Goal: Task Accomplishment & Management: Use online tool/utility

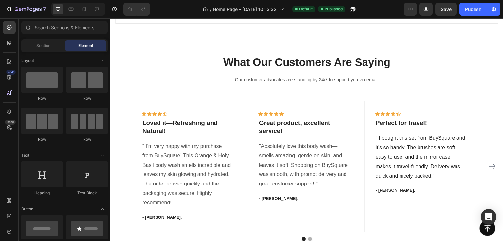
scroll to position [1243, 0]
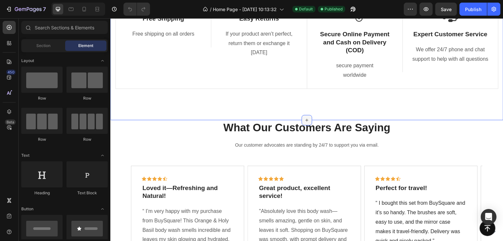
click at [305, 119] on icon at bounding box center [306, 120] width 5 height 5
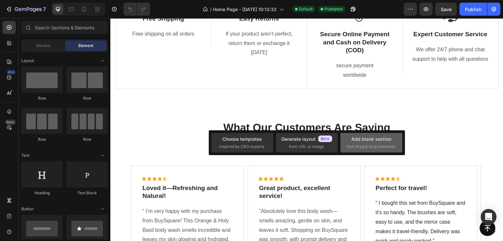
click at [367, 138] on div "Add blank section" at bounding box center [371, 139] width 40 height 7
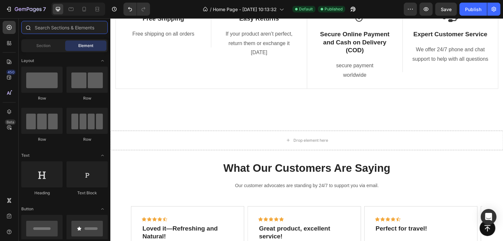
click at [45, 31] on input "text" at bounding box center [64, 27] width 86 height 13
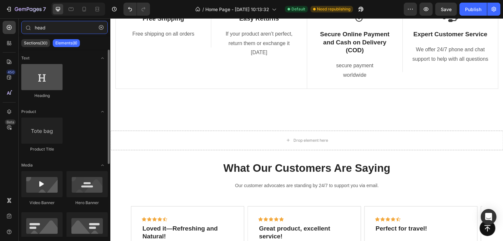
type input "head"
click at [42, 85] on div at bounding box center [41, 77] width 41 height 26
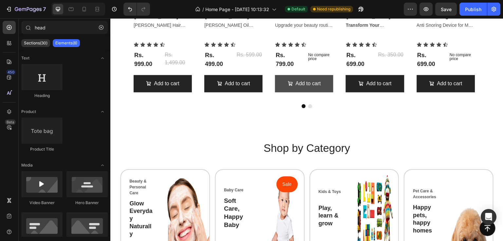
scroll to position [425, 0]
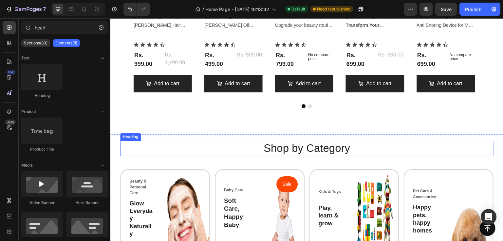
click at [295, 150] on h2 "Shop by Category" at bounding box center [306, 148] width 373 height 15
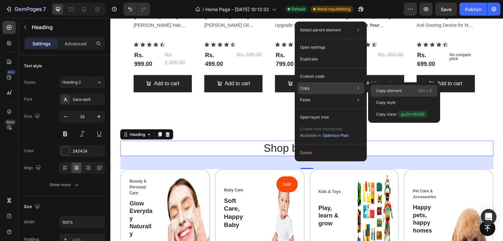
click at [380, 91] on p "Copy element" at bounding box center [389, 91] width 26 height 6
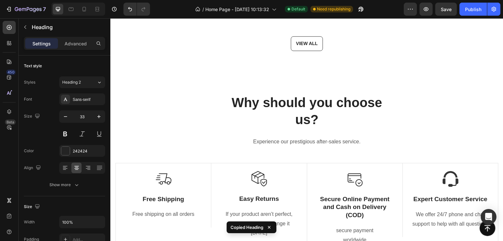
scroll to position [1211, 0]
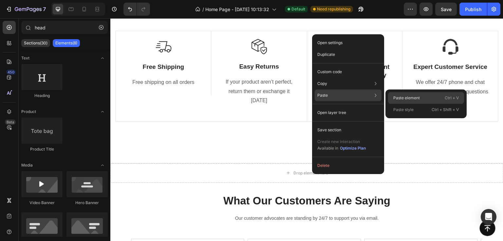
click at [392, 97] on div "Paste element Ctrl + V" at bounding box center [426, 98] width 76 height 12
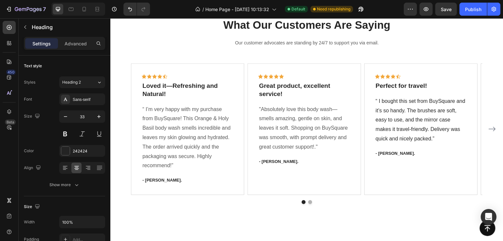
scroll to position [1272, 0]
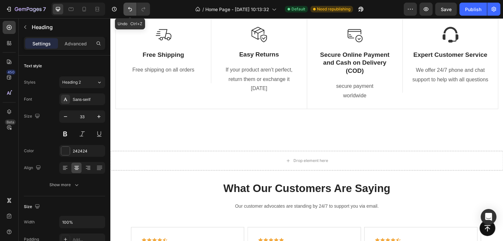
drag, startPoint x: 130, startPoint y: 7, endPoint x: 117, endPoint y: 32, distance: 28.5
click at [130, 7] on icon "Undo/Redo" at bounding box center [130, 9] width 7 height 7
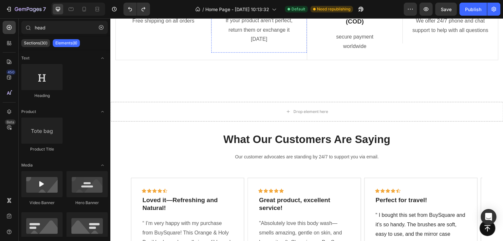
scroll to position [1223, 0]
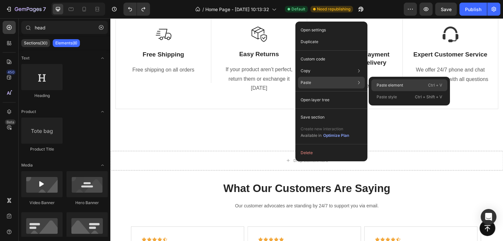
drag, startPoint x: 408, startPoint y: 84, endPoint x: 294, endPoint y: 66, distance: 115.0
click at [408, 84] on div "Paste element Ctrl + V" at bounding box center [409, 86] width 76 height 12
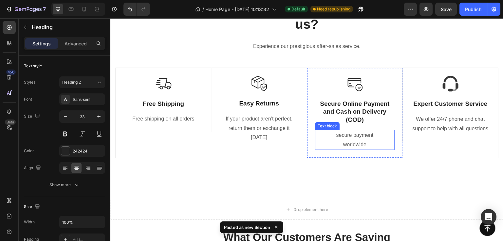
scroll to position [1272, 0]
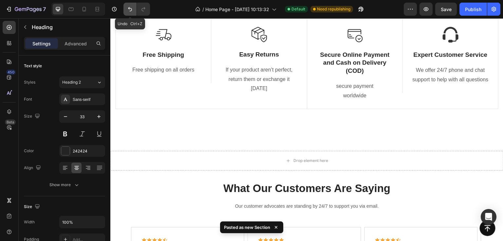
click at [130, 9] on icon "Undo/Redo" at bounding box center [130, 9] width 7 height 7
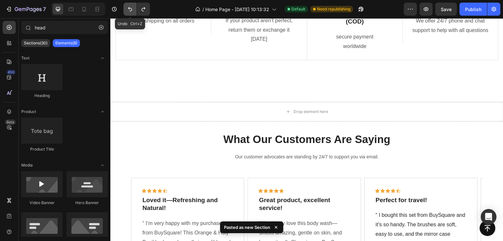
scroll to position [1223, 0]
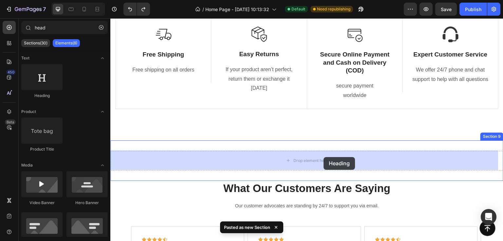
drag, startPoint x: 148, startPoint y: 103, endPoint x: 324, endPoint y: 157, distance: 184.0
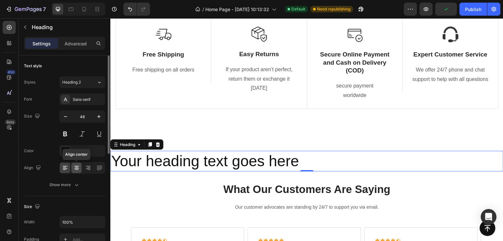
click at [74, 169] on icon at bounding box center [76, 168] width 7 height 7
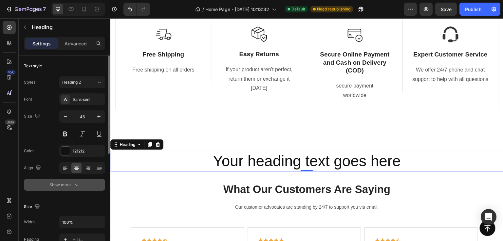
click at [71, 186] on div "Show more" at bounding box center [64, 185] width 30 height 7
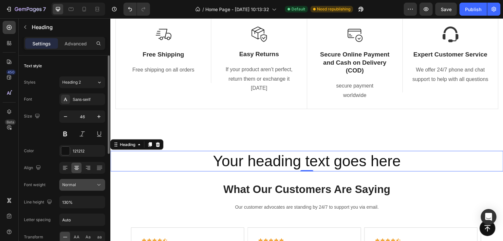
scroll to position [65, 0]
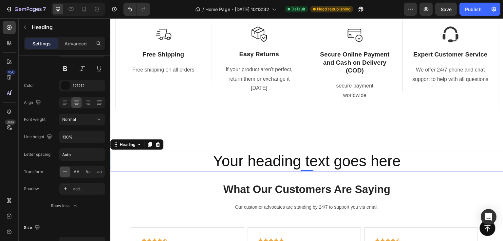
click at [257, 162] on h2 "Your heading text goes here" at bounding box center [306, 161] width 393 height 21
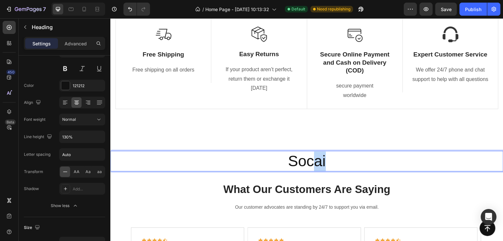
drag, startPoint x: 328, startPoint y: 162, endPoint x: 314, endPoint y: 162, distance: 13.4
click at [314, 162] on p "Socai" at bounding box center [306, 162] width 391 height 20
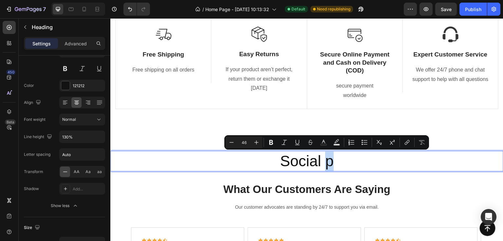
drag, startPoint x: 333, startPoint y: 154, endPoint x: 321, endPoint y: 155, distance: 12.5
click at [321, 155] on p "Social p" at bounding box center [306, 162] width 391 height 20
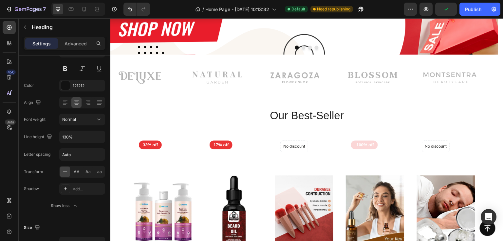
scroll to position [111, 0]
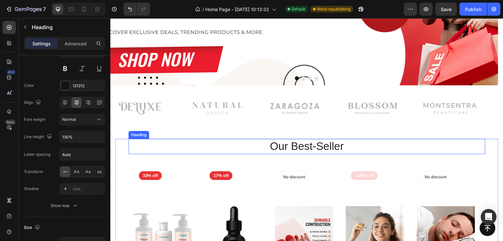
click at [298, 147] on p "Our Best-Seller" at bounding box center [306, 147] width 355 height 14
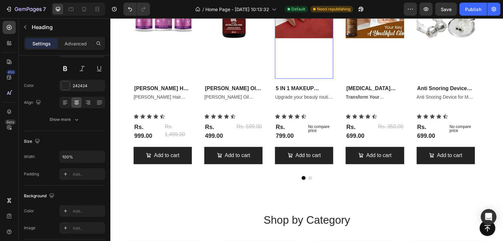
scroll to position [471, 0]
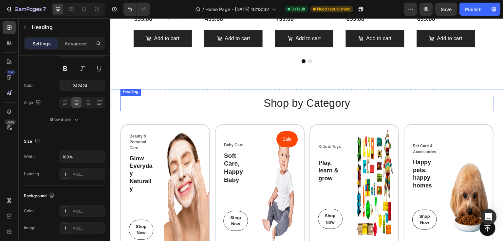
click at [296, 102] on h2 "Shop by Category" at bounding box center [306, 103] width 373 height 15
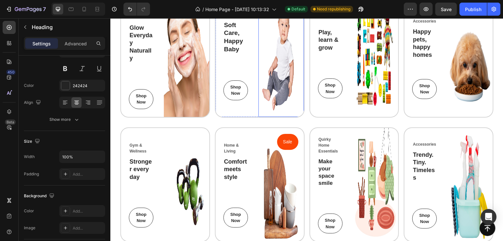
scroll to position [732, 0]
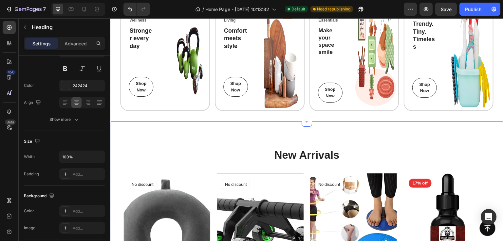
click at [296, 154] on h2 "New Arrivals" at bounding box center [306, 155] width 366 height 15
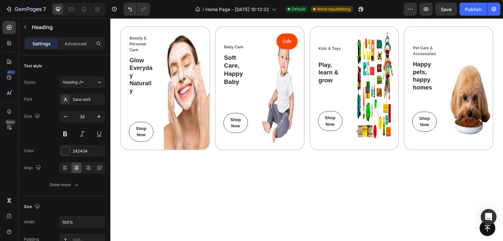
scroll to position [446, 0]
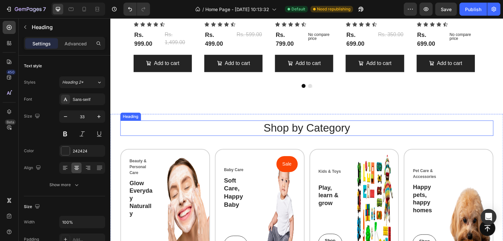
click at [282, 127] on h2 "Shop by Category" at bounding box center [306, 128] width 373 height 15
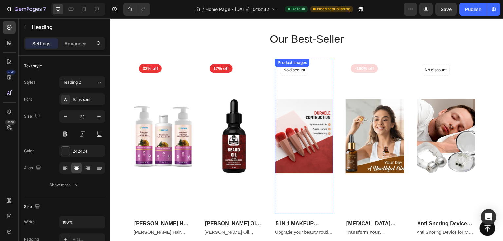
scroll to position [217, 0]
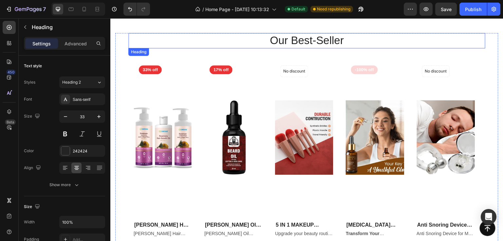
click at [286, 42] on p "Our Best-Seller" at bounding box center [306, 41] width 355 height 14
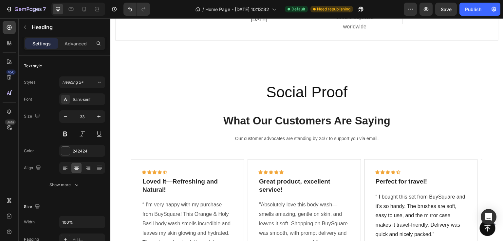
scroll to position [1329, 0]
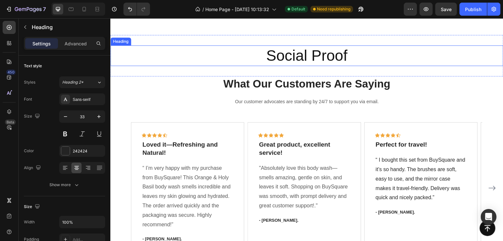
click at [293, 63] on h2 "Social Proof" at bounding box center [306, 55] width 393 height 21
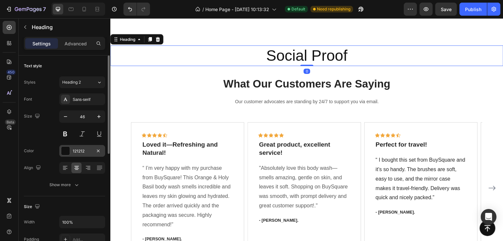
click at [67, 150] on div at bounding box center [65, 151] width 9 height 9
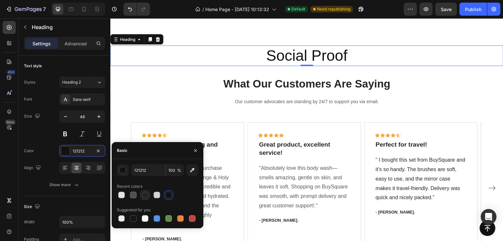
click at [144, 199] on div at bounding box center [145, 195] width 8 height 8
type input "242424"
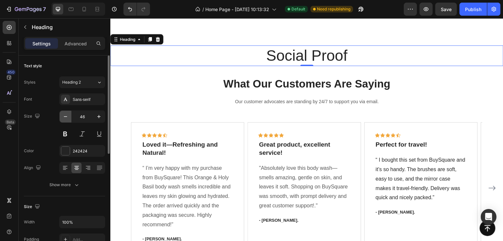
click at [62, 116] on button "button" at bounding box center [66, 117] width 12 height 12
click at [62, 116] on icon "button" at bounding box center [65, 117] width 7 height 7
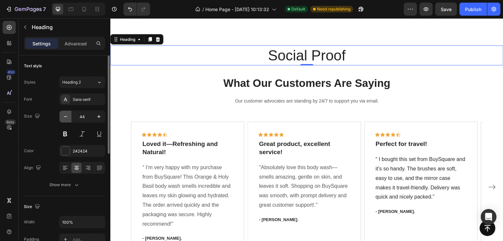
click at [62, 116] on icon "button" at bounding box center [65, 117] width 7 height 7
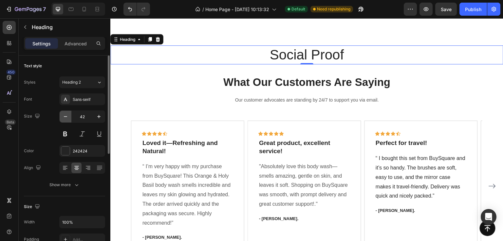
click at [62, 116] on icon "button" at bounding box center [65, 117] width 7 height 7
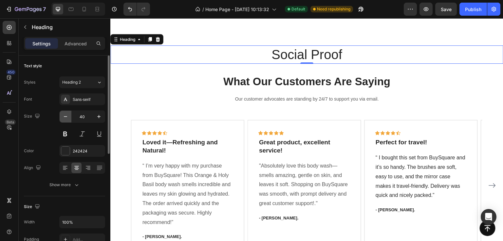
click at [62, 116] on icon "button" at bounding box center [65, 117] width 7 height 7
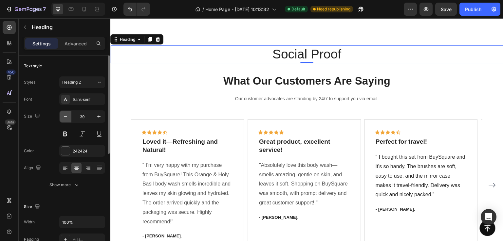
click at [62, 116] on icon "button" at bounding box center [65, 117] width 7 height 7
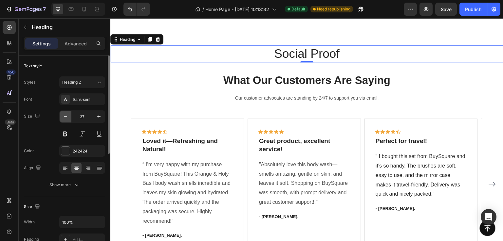
click at [62, 116] on icon "button" at bounding box center [65, 117] width 7 height 7
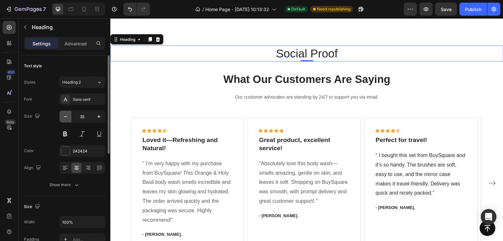
click at [62, 116] on icon "button" at bounding box center [65, 117] width 7 height 7
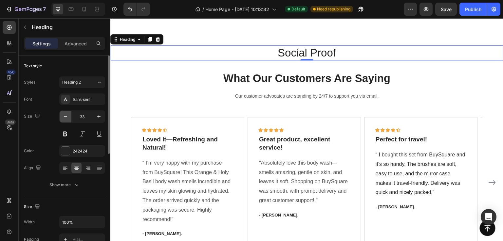
type input "32"
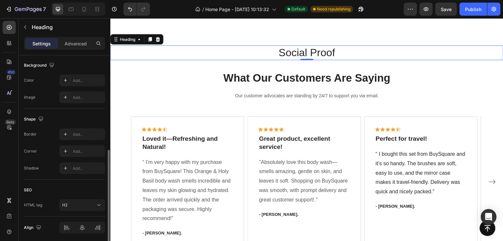
scroll to position [220, 0]
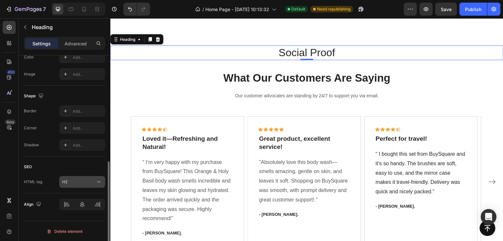
click at [95, 182] on div "H2" at bounding box center [78, 182] width 33 height 6
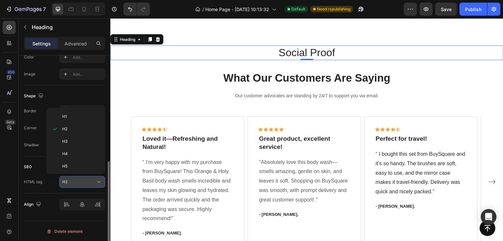
click at [95, 182] on div "H2" at bounding box center [78, 182] width 33 height 6
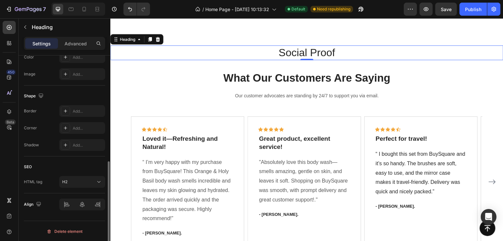
click at [29, 160] on div "SEO HTML tag H2" at bounding box center [64, 175] width 81 height 37
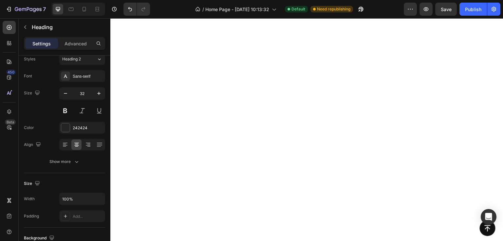
scroll to position [184, 0]
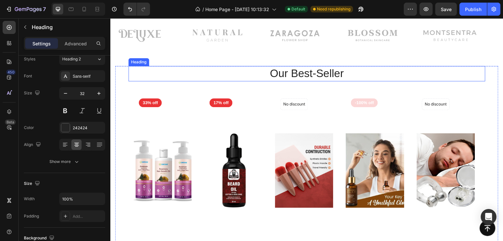
click at [299, 76] on p "Our Best-Seller" at bounding box center [306, 74] width 355 height 14
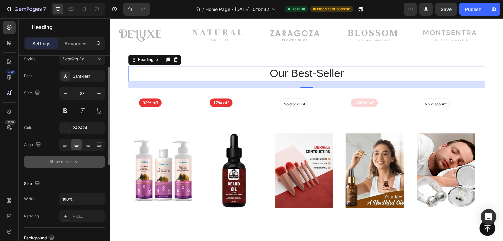
click at [72, 162] on div "Show more" at bounding box center [64, 162] width 30 height 7
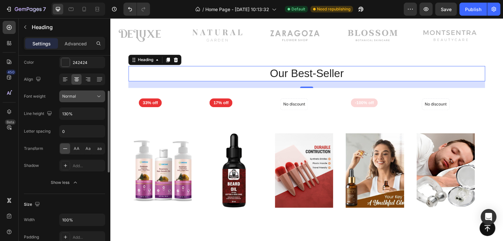
scroll to position [0, 0]
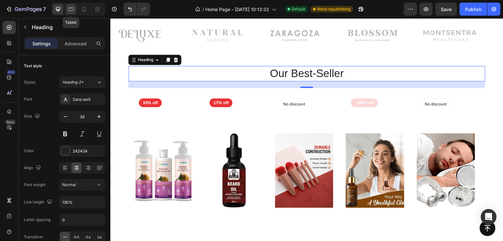
click at [68, 11] on icon at bounding box center [71, 9] width 7 height 7
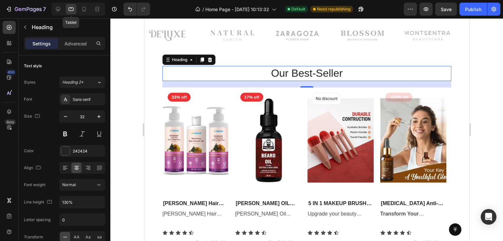
scroll to position [208, 0]
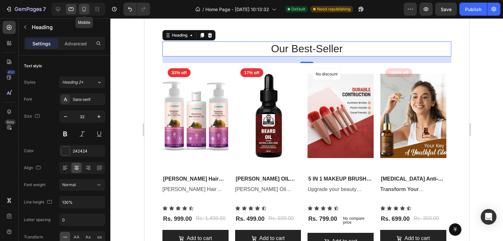
click at [86, 10] on icon at bounding box center [84, 9] width 7 height 7
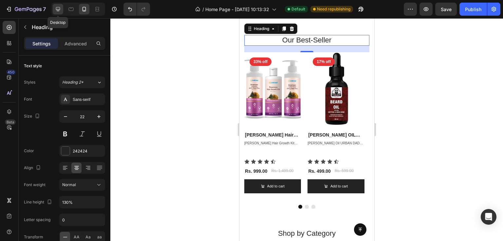
scroll to position [202, 0]
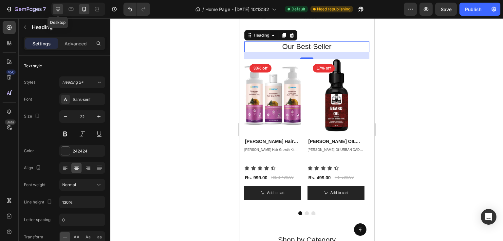
click at [56, 10] on icon at bounding box center [58, 9] width 7 height 7
type input "33"
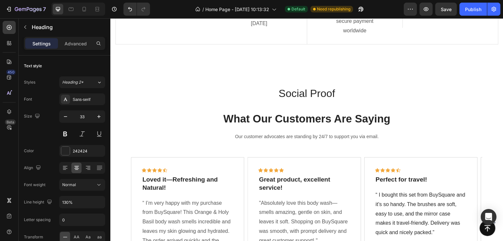
scroll to position [1255, 0]
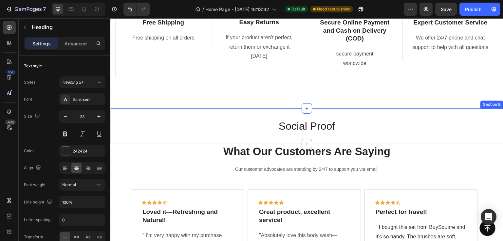
click at [297, 114] on div "Social Proof Heading Section 9" at bounding box center [306, 127] width 393 height 36
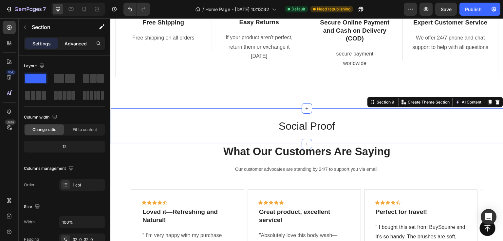
click at [76, 41] on p "Advanced" at bounding box center [75, 43] width 22 height 7
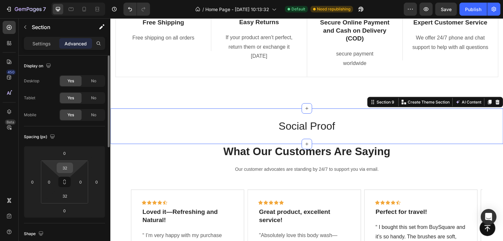
click at [65, 170] on input "32" at bounding box center [64, 168] width 13 height 10
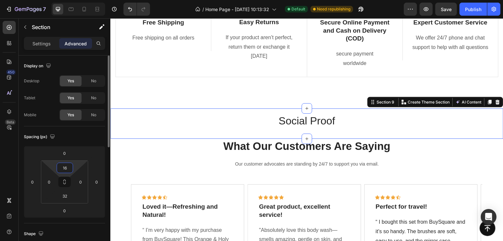
type input "16"
click at [73, 136] on div "Spacing (px)" at bounding box center [64, 137] width 81 height 10
click at [69, 11] on icon at bounding box center [71, 9] width 7 height 7
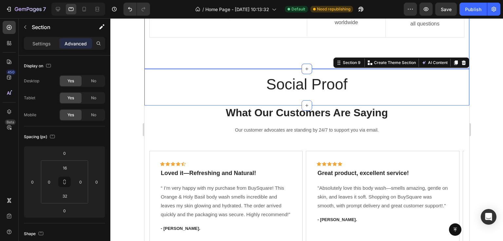
scroll to position [1324, 0]
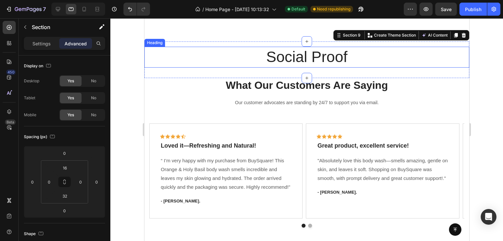
click at [288, 58] on h2 "Social Proof" at bounding box center [306, 57] width 325 height 21
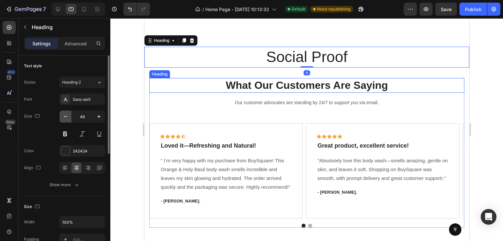
click at [68, 119] on icon "button" at bounding box center [65, 117] width 7 height 7
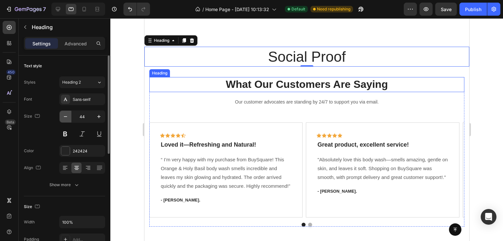
click at [68, 119] on icon "button" at bounding box center [65, 117] width 7 height 7
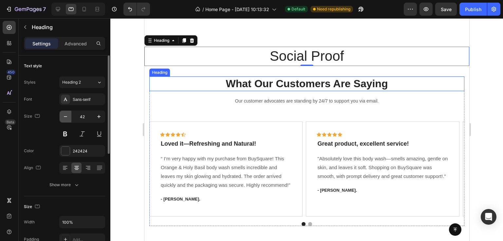
click at [68, 119] on icon "button" at bounding box center [65, 117] width 7 height 7
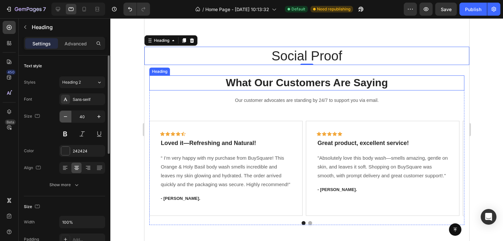
click at [68, 119] on icon "button" at bounding box center [65, 117] width 7 height 7
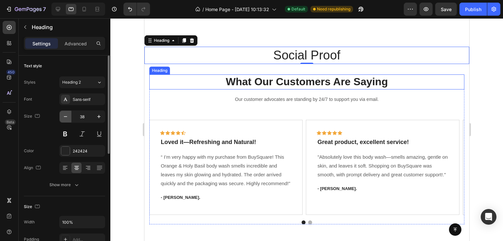
click at [68, 119] on icon "button" at bounding box center [65, 117] width 7 height 7
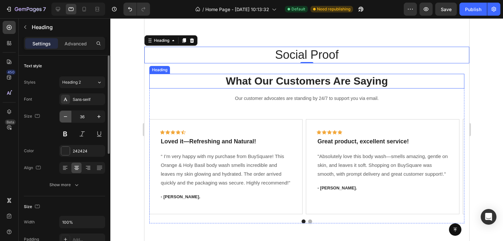
click at [68, 119] on icon "button" at bounding box center [65, 117] width 7 height 7
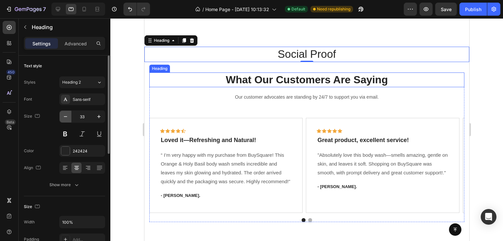
click at [68, 119] on icon "button" at bounding box center [65, 117] width 7 height 7
type input "32"
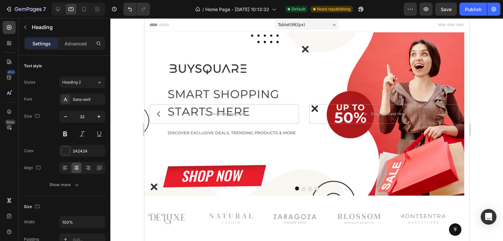
scroll to position [164, 0]
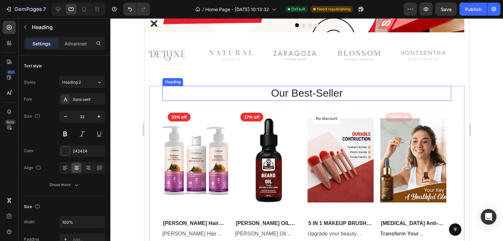
click at [294, 96] on p "Our Best-Seller" at bounding box center [306, 94] width 287 height 14
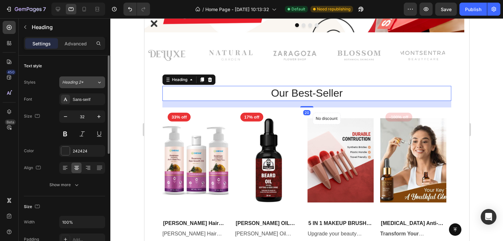
click at [80, 83] on span "Heading 2*" at bounding box center [72, 83] width 21 height 6
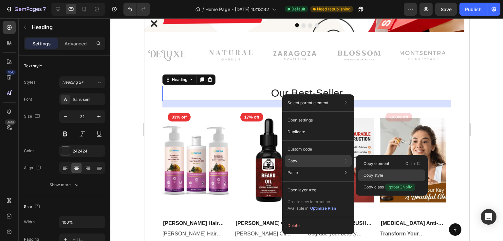
click at [370, 176] on p "Copy style" at bounding box center [373, 176] width 20 height 6
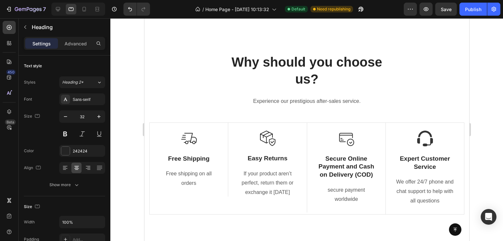
scroll to position [1505, 0]
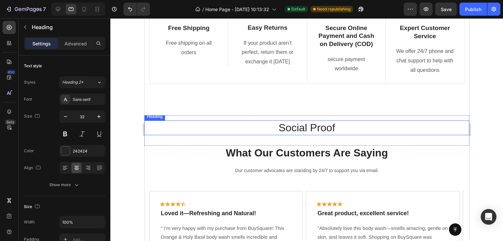
click at [294, 127] on h2 "Social Proof" at bounding box center [306, 128] width 325 height 15
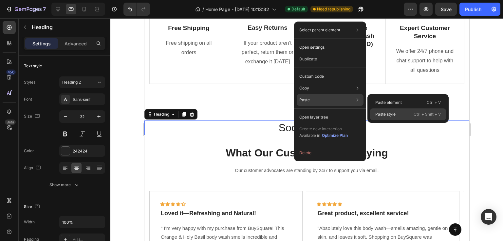
click at [387, 112] on p "Paste style" at bounding box center [385, 115] width 20 height 6
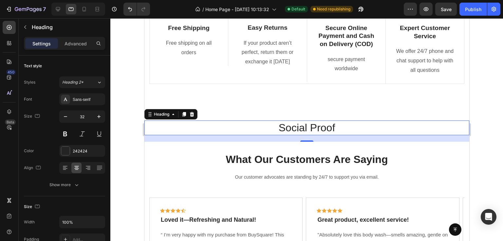
click at [294, 126] on h2 "Social Proof" at bounding box center [306, 128] width 325 height 15
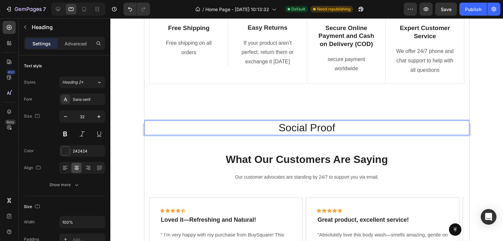
click at [259, 130] on p "Social Proof" at bounding box center [306, 128] width 323 height 14
click at [82, 9] on icon at bounding box center [84, 9] width 4 height 5
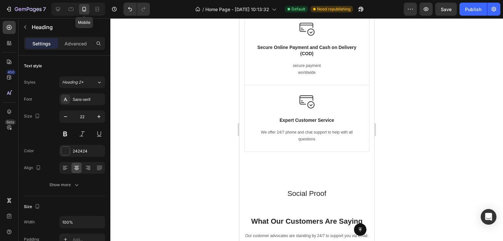
scroll to position [1734, 0]
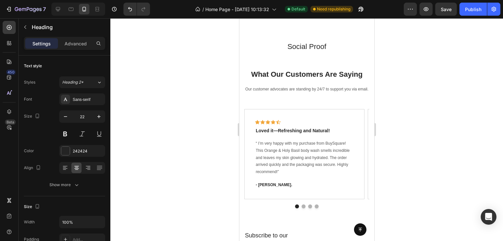
click at [301, 47] on h2 "Social Proof" at bounding box center [306, 47] width 135 height 11
click at [286, 47] on p "Social Proof" at bounding box center [307, 46] width 134 height 9
click at [314, 47] on p "Social Proof" at bounding box center [307, 46] width 134 height 9
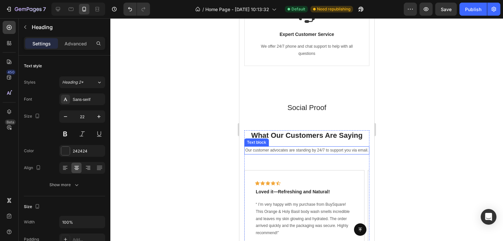
scroll to position [1668, 0]
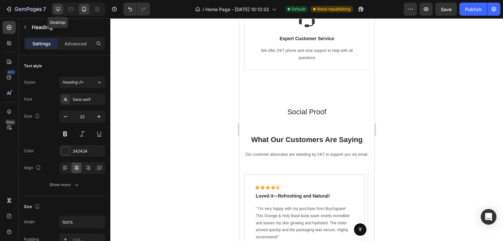
click at [56, 11] on icon at bounding box center [58, 9] width 7 height 7
type input "33"
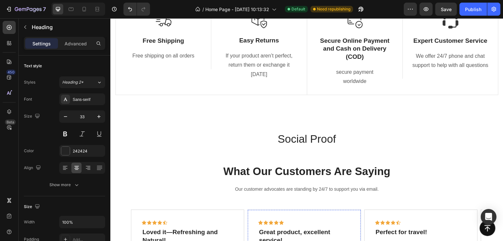
scroll to position [1492, 0]
click at [330, 141] on h2 "Social Proof" at bounding box center [306, 139] width 393 height 15
click at [269, 139] on p "Social Proof" at bounding box center [306, 140] width 391 height 14
click at [303, 134] on p "Social Proof" at bounding box center [306, 140] width 391 height 14
click at [304, 126] on icon at bounding box center [306, 126] width 5 height 5
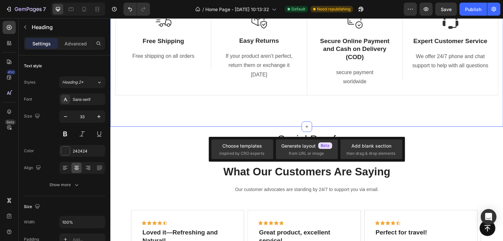
click at [319, 110] on div "Why should you choose us? Heading Experience our prestigious after-sales servic…" at bounding box center [306, 23] width 393 height 208
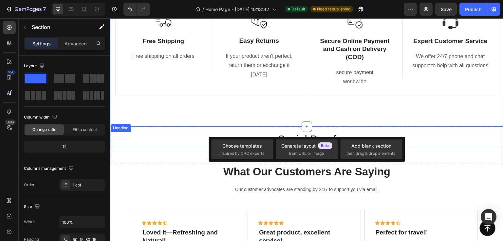
click at [431, 142] on p "Social Proof" at bounding box center [306, 140] width 391 height 14
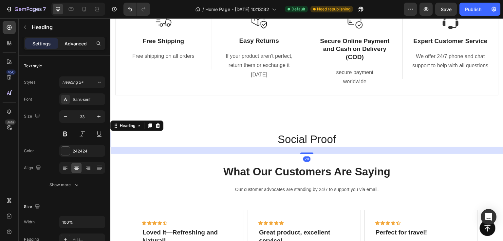
click at [75, 44] on p "Advanced" at bounding box center [75, 43] width 22 height 7
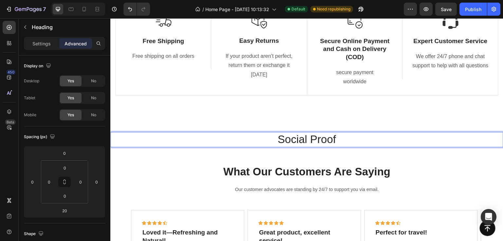
click at [303, 141] on p "Social Proof" at bounding box center [306, 140] width 391 height 14
click at [346, 135] on p "Social Proof" at bounding box center [306, 140] width 391 height 14
click at [468, 8] on div "Publish" at bounding box center [473, 9] width 16 height 7
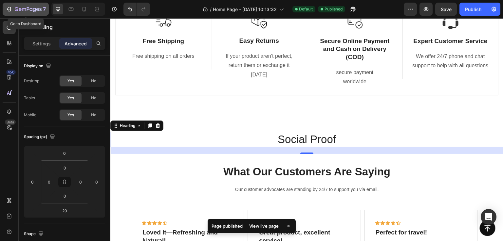
click at [25, 12] on icon "button" at bounding box center [28, 10] width 27 height 6
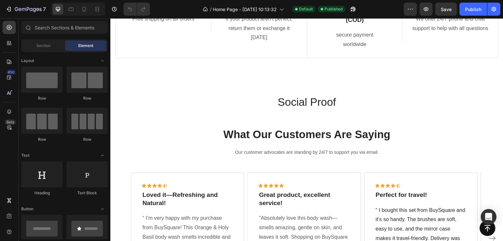
scroll to position [1271, 0]
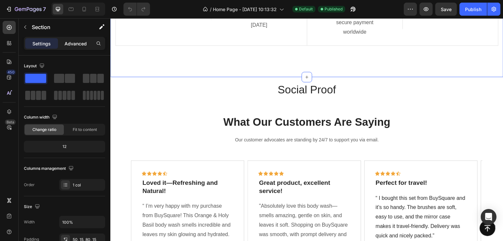
click at [66, 42] on p "Advanced" at bounding box center [75, 43] width 22 height 7
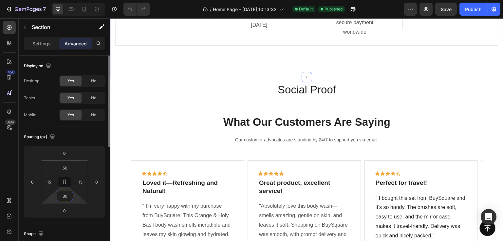
click at [70, 199] on input "80" at bounding box center [64, 196] width 13 height 10
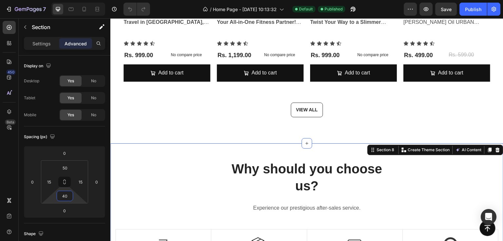
scroll to position [1009, 0]
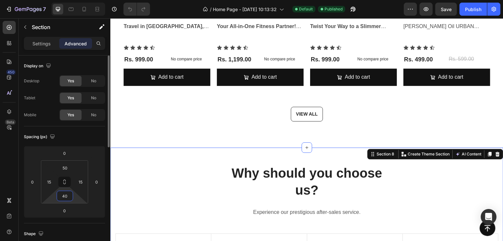
click at [67, 198] on input "40" at bounding box center [64, 196] width 13 height 10
type input "50"
click at [64, 131] on div "Spacing (px) 0 0 0 0 50 15 50 15" at bounding box center [64, 175] width 81 height 97
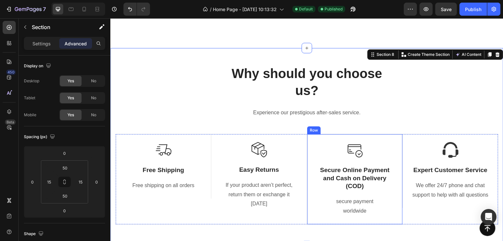
scroll to position [1205, 0]
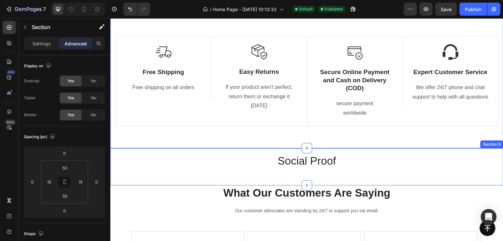
click at [315, 177] on div "Social Proof Heading Section 9" at bounding box center [306, 168] width 393 height 38
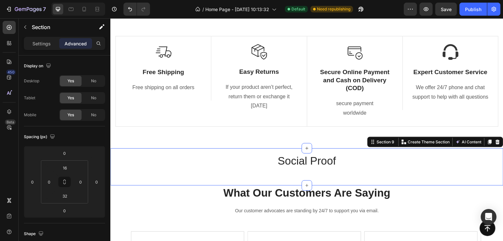
click at [130, 177] on div "Social Proof Heading Section 9 You can create reusable sections Create Theme Se…" at bounding box center [306, 168] width 393 height 38
click at [133, 152] on div "Social Proof Heading Section 9 You can create reusable sections Create Theme Se…" at bounding box center [306, 168] width 393 height 38
click at [65, 171] on input "16" at bounding box center [64, 168] width 13 height 10
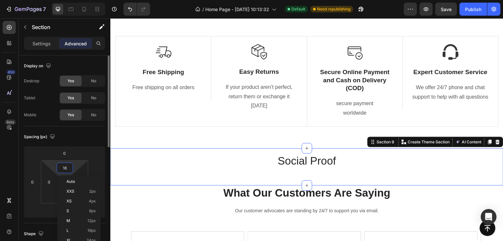
click at [65, 171] on input "16" at bounding box center [64, 168] width 13 height 10
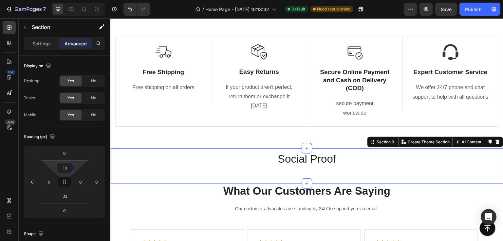
type input "10"
click at [124, 178] on div "Social Proof Heading Section 9 You can create reusable sections Create Theme Se…" at bounding box center [306, 167] width 393 height 36
click at [66, 200] on input "32" at bounding box center [64, 196] width 13 height 10
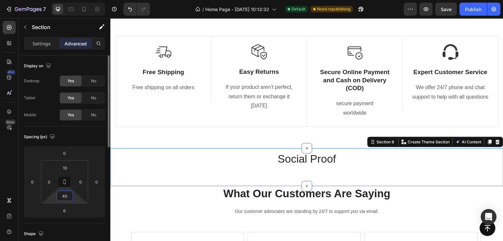
type input "40"
click at [24, 134] on div "Spacing (px)" at bounding box center [40, 137] width 32 height 9
click at [469, 8] on div "Publish" at bounding box center [473, 9] width 16 height 7
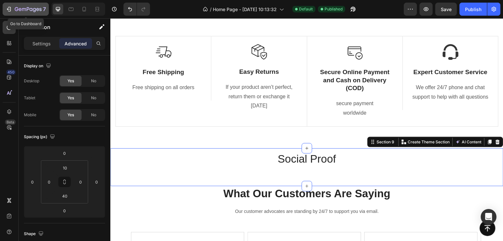
click at [11, 11] on icon "button" at bounding box center [9, 9] width 7 height 7
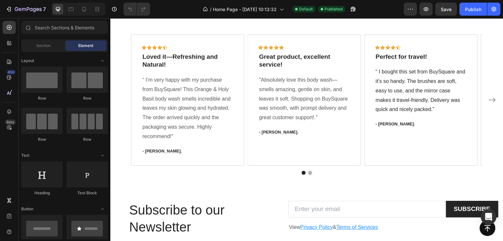
scroll to position [949, 0]
click at [86, 10] on icon at bounding box center [84, 9] width 7 height 7
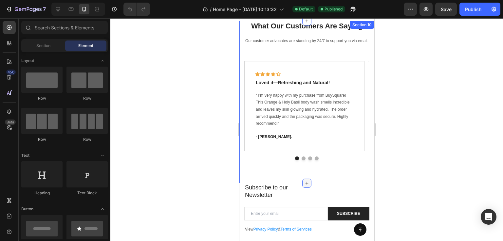
scroll to position [1047, 0]
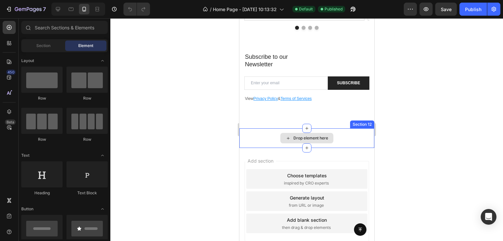
click at [351, 142] on div "Drop element here" at bounding box center [306, 139] width 135 height 20
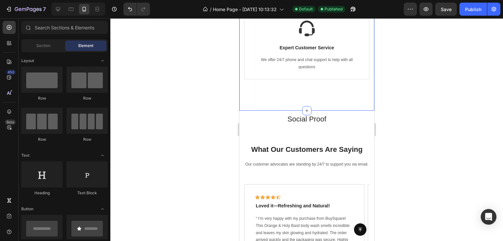
scroll to position [949, 0]
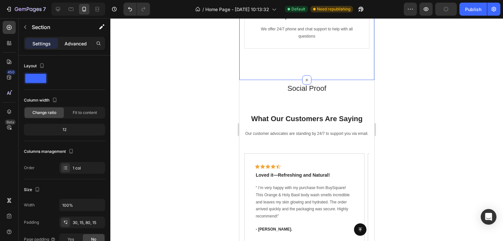
click at [70, 42] on p "Advanced" at bounding box center [75, 43] width 22 height 7
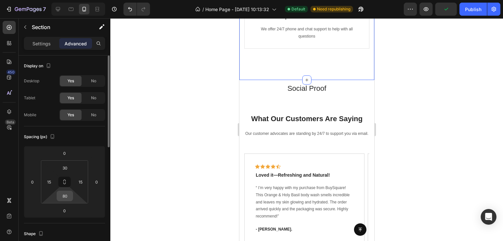
click at [70, 198] on input "80" at bounding box center [64, 196] width 13 height 10
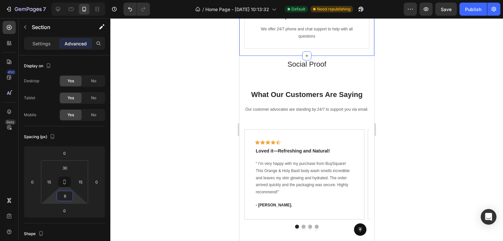
type input "60"
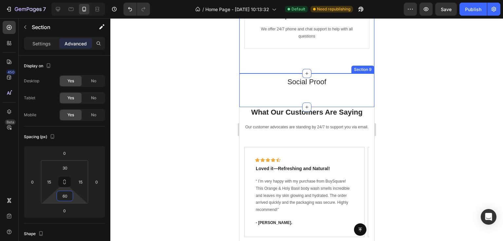
click at [323, 107] on div "Social Proof Heading Section 9" at bounding box center [306, 91] width 135 height 34
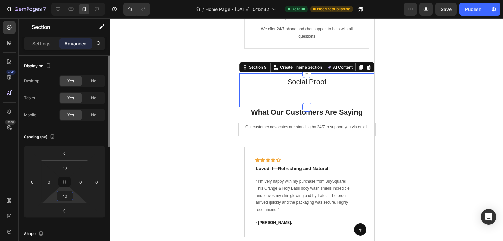
click at [66, 198] on input "40" at bounding box center [64, 196] width 13 height 10
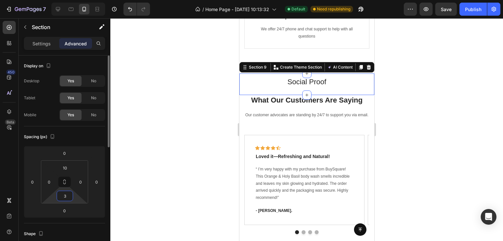
type input "30"
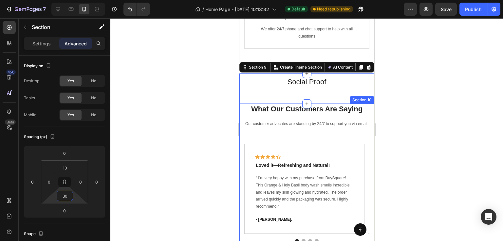
click at [242, 156] on div "What Our Customers Are Saying Heading Our customer advocates are standing by 24…" at bounding box center [306, 185] width 135 height 162
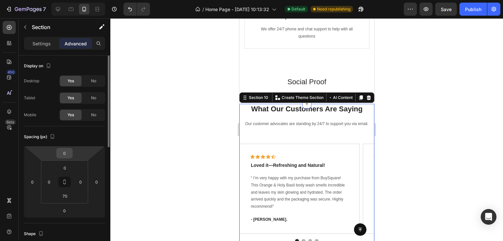
click at [67, 155] on input "0" at bounding box center [64, 154] width 13 height 10
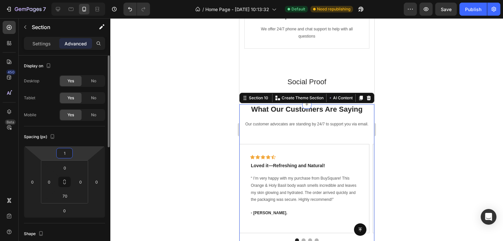
type input "10"
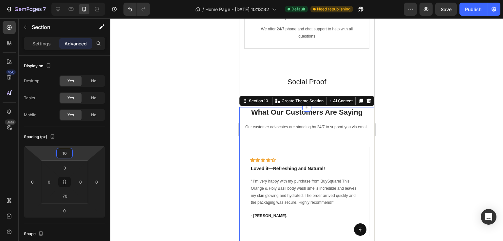
click at [222, 152] on div at bounding box center [306, 129] width 392 height 223
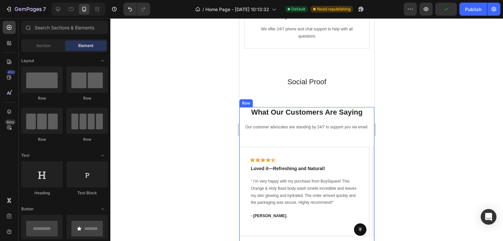
click at [242, 167] on div "What Our Customers Are Saying Heading Our customer advocates are standing by 24…" at bounding box center [306, 176] width 135 height 138
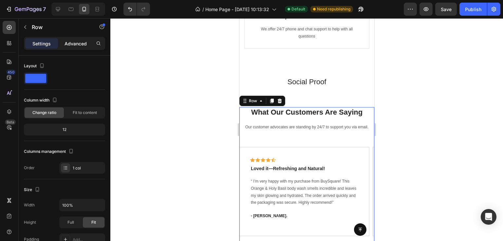
click at [80, 45] on p "Advanced" at bounding box center [75, 43] width 22 height 7
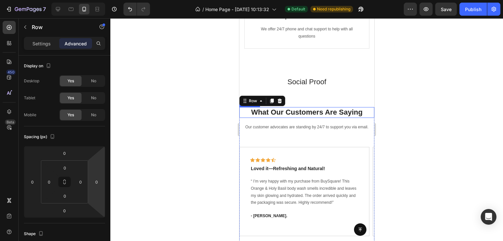
click at [242, 118] on h2 "What Our Customers Are Saying" at bounding box center [306, 112] width 135 height 11
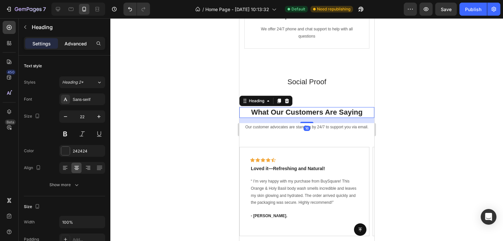
click at [77, 43] on p "Advanced" at bounding box center [75, 43] width 22 height 7
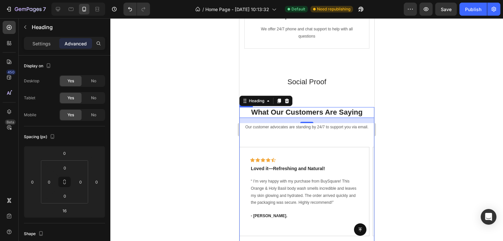
click at [244, 181] on div "What Our Customers Are Saying Heading 16 Our customer advocates are standing by…" at bounding box center [306, 176] width 135 height 138
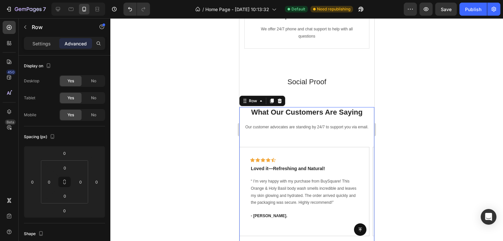
click at [242, 166] on div "What Our Customers Are Saying Heading Our customer advocates are standing by 24…" at bounding box center [306, 176] width 135 height 138
click at [284, 118] on h2 "What Our Customers Are Saying" at bounding box center [306, 112] width 135 height 11
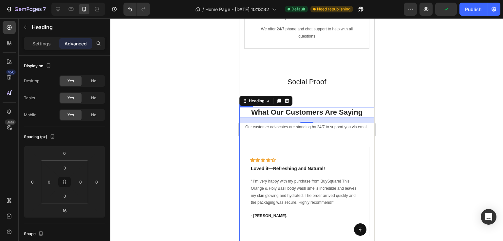
click at [242, 185] on div "What Our Customers Are Saying Heading 16 Our customer advocates are standing by…" at bounding box center [306, 176] width 135 height 138
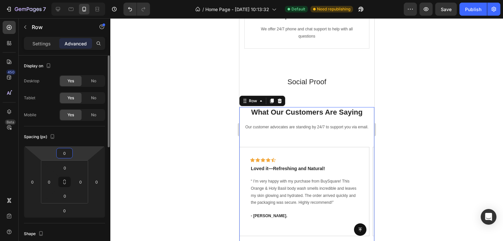
click at [69, 154] on input "0" at bounding box center [64, 154] width 13 height 10
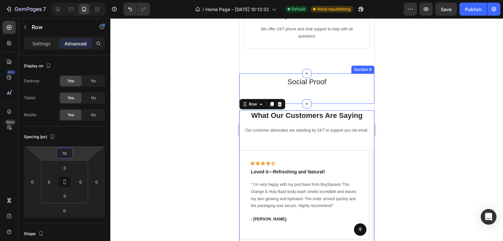
type input "0"
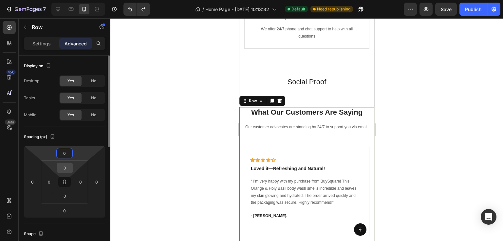
click at [68, 171] on input "0" at bounding box center [64, 168] width 13 height 10
type input "10"
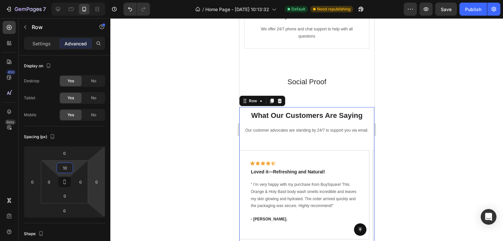
click at [404, 185] on div at bounding box center [306, 129] width 392 height 223
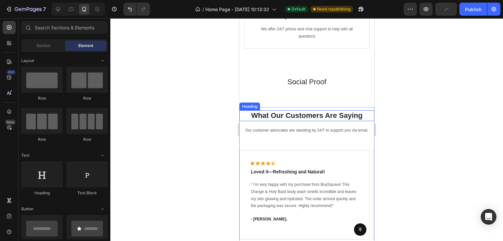
click at [305, 121] on h2 "What Our Customers Are Saying" at bounding box center [306, 116] width 135 height 11
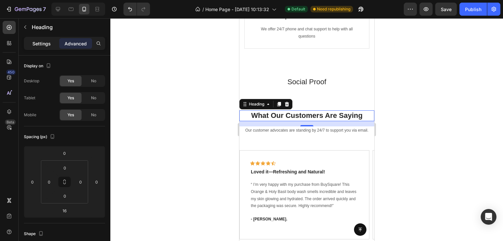
click at [42, 46] on p "Settings" at bounding box center [41, 43] width 18 height 7
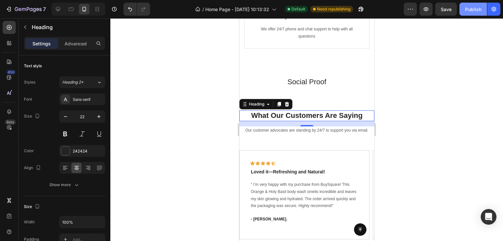
click at [476, 11] on div "Publish" at bounding box center [473, 9] width 16 height 7
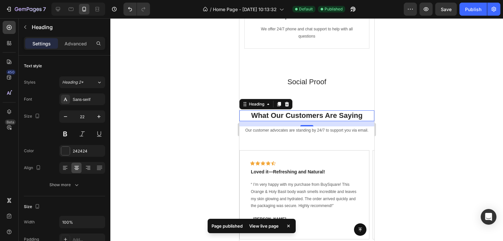
click at [321, 121] on h2 "What Our Customers Are Saying" at bounding box center [306, 116] width 135 height 11
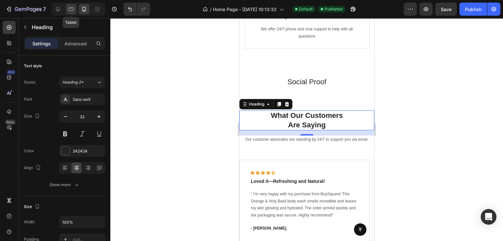
click at [69, 12] on icon at bounding box center [71, 9] width 7 height 7
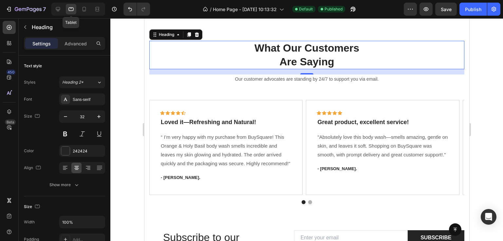
scroll to position [906, 0]
click at [59, 9] on icon at bounding box center [58, 9] width 4 height 4
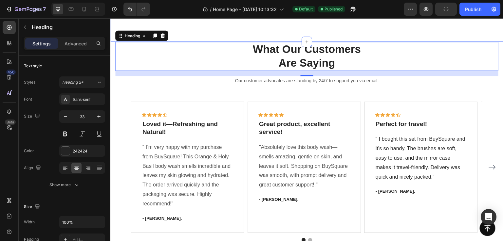
scroll to position [907, 0]
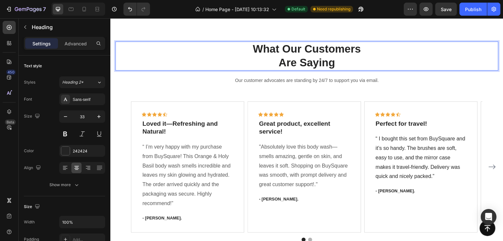
click at [379, 50] on p "What Our Customers Are Saying" at bounding box center [307, 56] width 382 height 28
click at [357, 48] on p "What Our Customers Are Saying" at bounding box center [307, 56] width 382 height 28
drag, startPoint x: 275, startPoint y: 63, endPoint x: 243, endPoint y: 62, distance: 31.5
click at [243, 62] on p "What Our Customers Are Saying" at bounding box center [307, 56] width 382 height 28
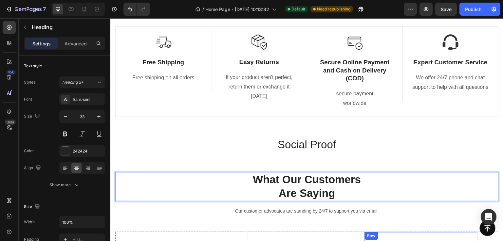
scroll to position [780, 0]
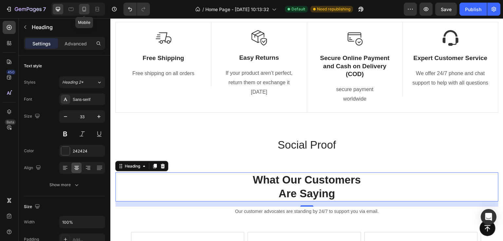
drag, startPoint x: 95, startPoint y: 12, endPoint x: 80, endPoint y: 11, distance: 14.1
click at [80, 11] on div "Mobile" at bounding box center [78, 9] width 54 height 13
click at [81, 11] on icon at bounding box center [84, 9] width 7 height 7
type input "22"
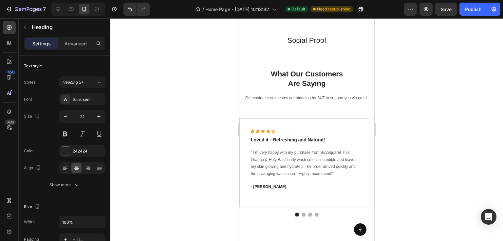
scroll to position [992, 0]
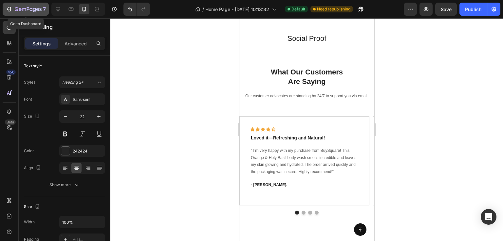
click at [11, 6] on icon "button" at bounding box center [9, 9] width 7 height 7
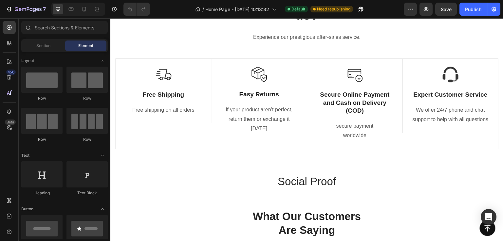
scroll to position [818, 0]
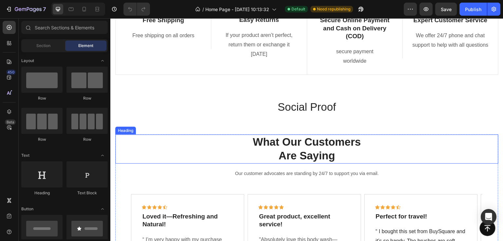
click at [277, 156] on h2 "What Our Customers Are Saying" at bounding box center [306, 149] width 383 height 29
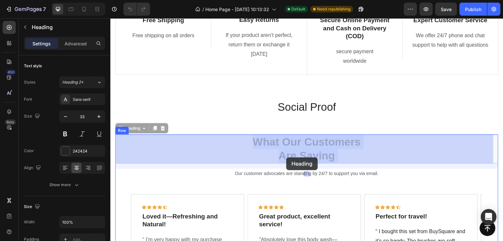
drag, startPoint x: 334, startPoint y: 158, endPoint x: 286, endPoint y: 158, distance: 48.4
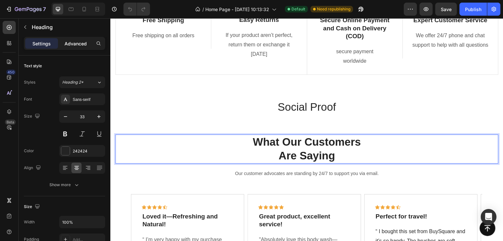
click at [85, 43] on p "Advanced" at bounding box center [75, 43] width 22 height 7
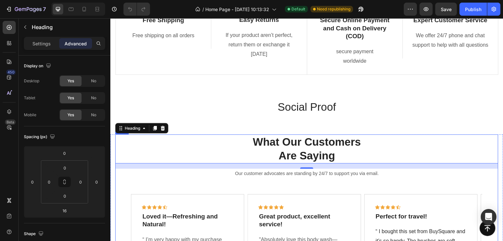
click at [121, 189] on div "What Our Customers Are Saying Heading 16 Our customer advocates are standing by…" at bounding box center [306, 235] width 383 height 201
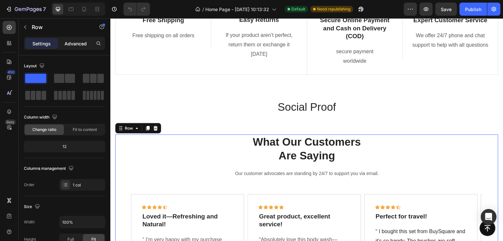
click at [70, 47] on div "Advanced" at bounding box center [75, 43] width 33 height 10
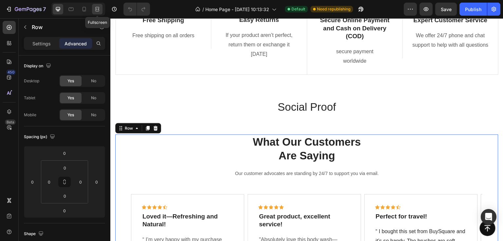
click at [94, 8] on icon at bounding box center [97, 9] width 7 height 7
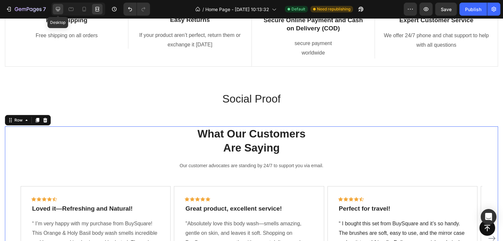
click at [58, 8] on icon at bounding box center [58, 9] width 7 height 7
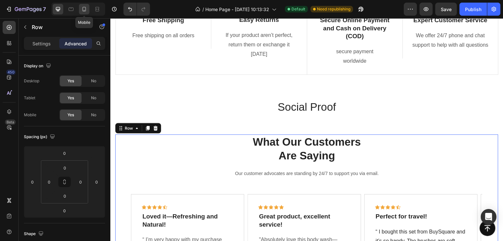
click at [87, 10] on icon at bounding box center [84, 9] width 7 height 7
type input "10"
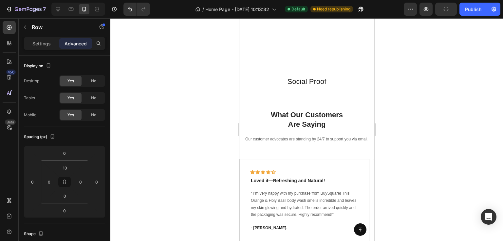
scroll to position [963, 0]
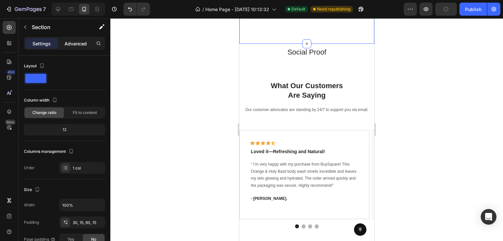
click at [70, 41] on p "Advanced" at bounding box center [75, 43] width 22 height 7
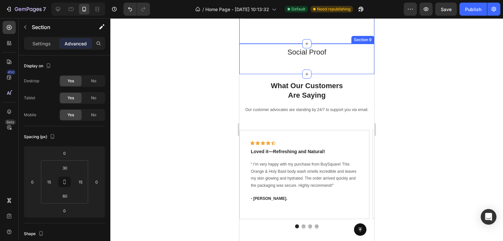
click at [330, 74] on div "Social Proof Heading Section 9" at bounding box center [306, 59] width 135 height 30
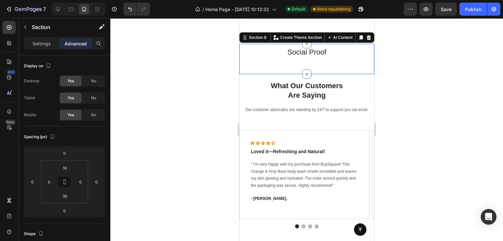
click at [253, 64] on div "Social Proof Heading" at bounding box center [306, 55] width 135 height 17
click at [266, 58] on h2 "Social Proof" at bounding box center [306, 52] width 135 height 11
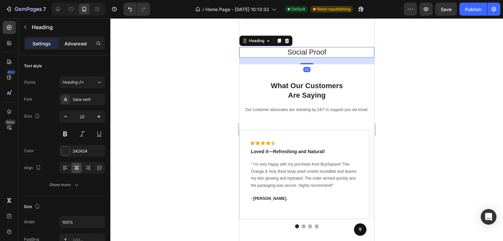
click at [80, 45] on p "Advanced" at bounding box center [75, 43] width 22 height 7
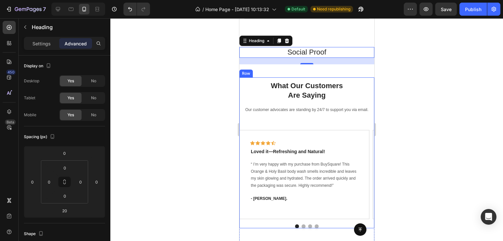
click at [276, 140] on div "What Our Customers Are Saying Heading Our customer advocates are standing by 24…" at bounding box center [306, 153] width 135 height 151
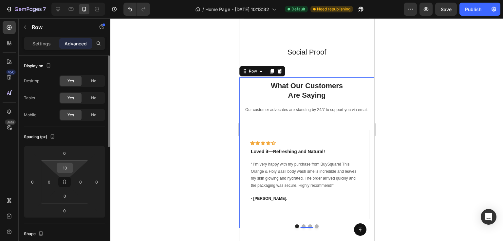
click at [70, 169] on input "10" at bounding box center [64, 168] width 13 height 10
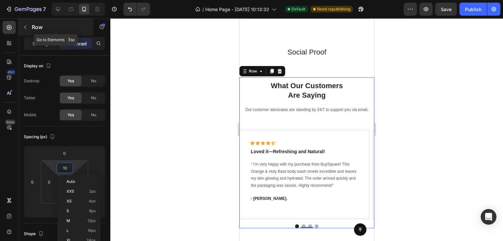
click at [27, 29] on icon "button" at bounding box center [25, 27] width 5 height 5
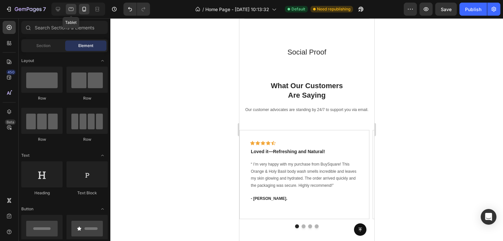
click at [72, 11] on icon at bounding box center [71, 10] width 5 height 4
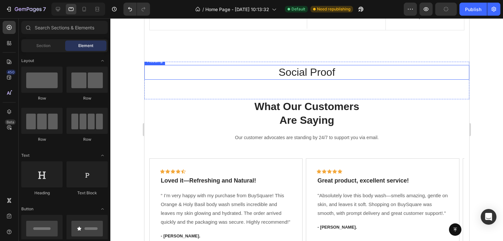
scroll to position [798, 0]
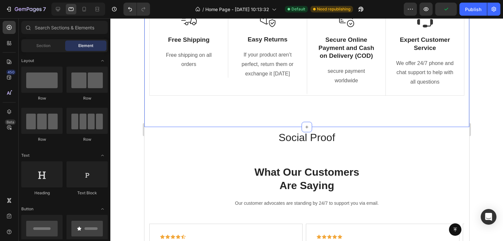
click at [297, 105] on div "Why should you choose us? Heading Experience our prestigious after-sales servic…" at bounding box center [306, 23] width 325 height 210
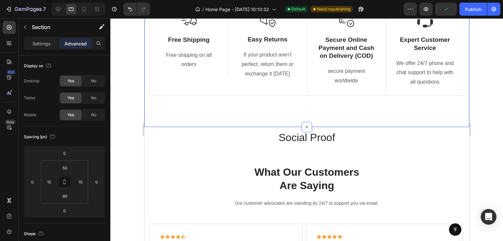
click at [75, 45] on p "Advanced" at bounding box center [75, 43] width 22 height 7
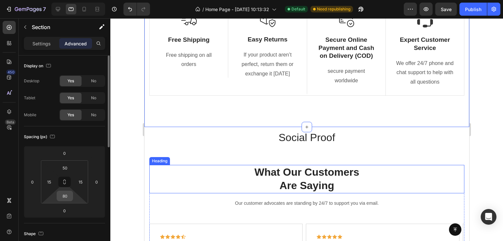
click at [69, 196] on input "80" at bounding box center [64, 196] width 13 height 10
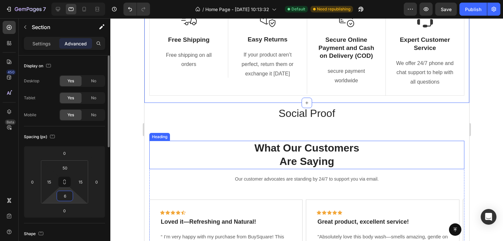
type input "60"
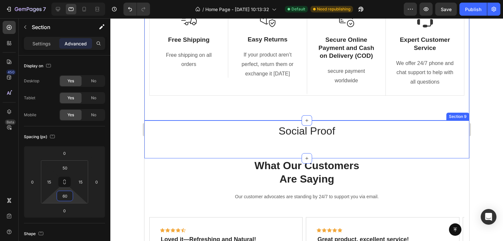
click at [308, 139] on div "Social Proof Heading" at bounding box center [306, 135] width 325 height 22
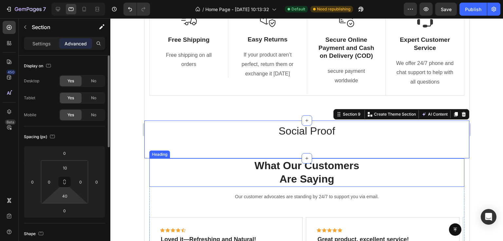
click at [73, 0] on html "7 / Home Page - Aug 28, 10:13:32 Default Need republishing Preview Save Publish…" at bounding box center [251, 0] width 503 height 0
click at [66, 195] on input "40" at bounding box center [64, 196] width 13 height 10
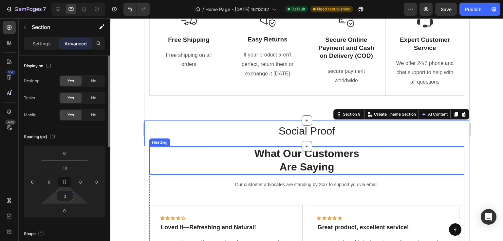
type input "30"
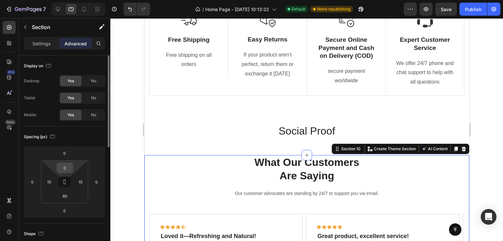
click at [64, 166] on input "0" at bounding box center [64, 168] width 13 height 10
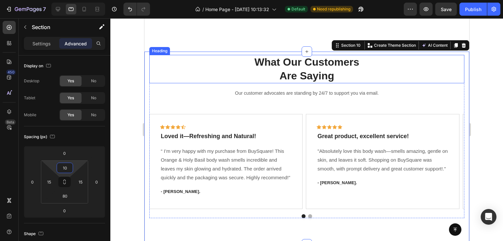
scroll to position [962, 0]
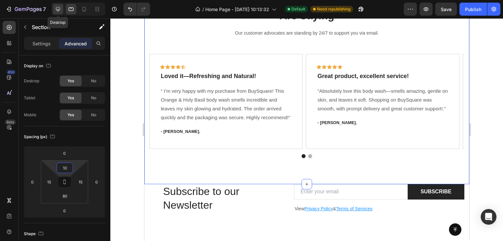
click at [57, 10] on icon at bounding box center [58, 9] width 4 height 4
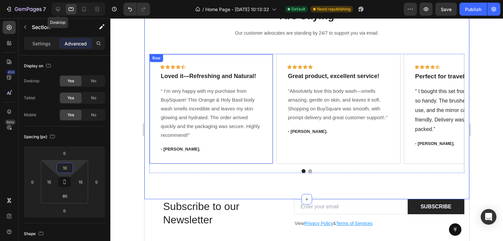
type input "0"
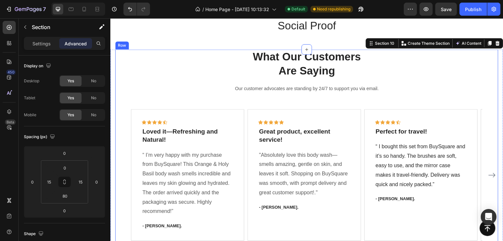
scroll to position [880, 0]
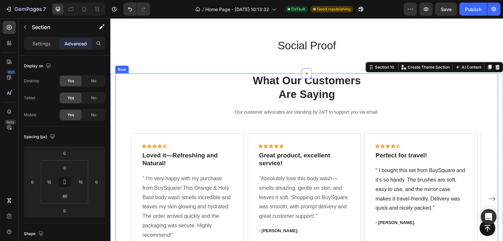
click at [119, 123] on div "What Our Customers Are Saying Heading Our customer advocates are standing by 24…" at bounding box center [306, 173] width 383 height 201
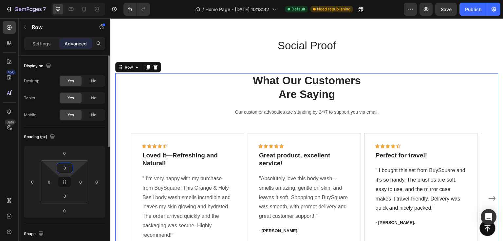
click at [67, 166] on input "0" at bounding box center [64, 168] width 13 height 10
type input "10"
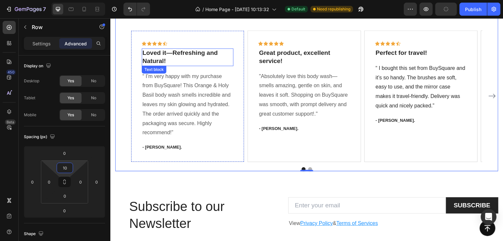
scroll to position [1010, 0]
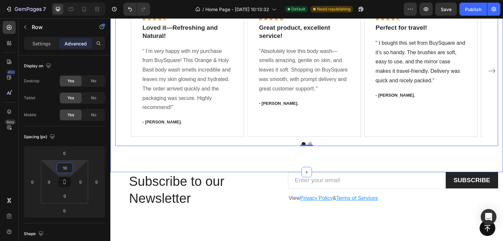
click at [229, 160] on div "What Our Customers Are Saying Heading Our customer advocates are standing by 24…" at bounding box center [306, 57] width 393 height 230
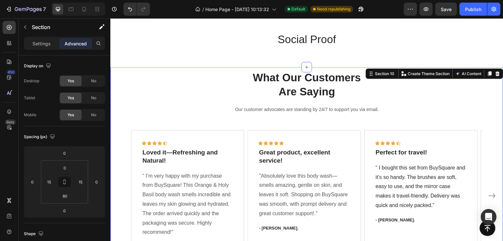
scroll to position [880, 0]
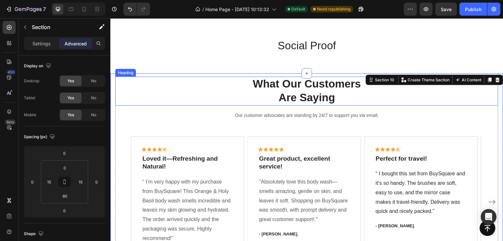
click at [224, 91] on h2 "What Our Customers Are Saying" at bounding box center [306, 91] width 383 height 29
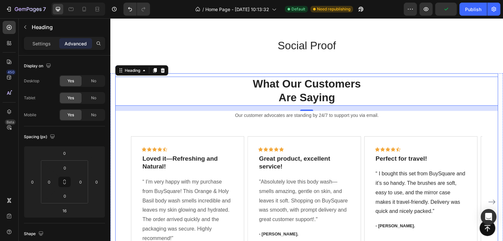
click at [123, 133] on div "What Our Customers Are Saying Heading 16 Our customer advocates are standing by…" at bounding box center [306, 177] width 383 height 201
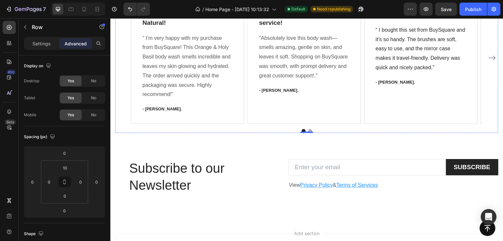
scroll to position [1010, 0]
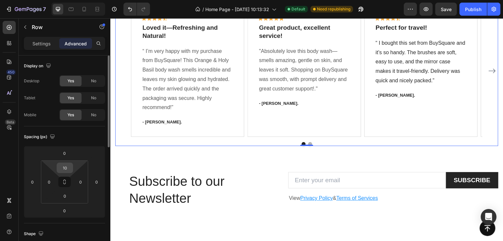
click at [71, 169] on input "10" at bounding box center [64, 168] width 13 height 10
type input "0"
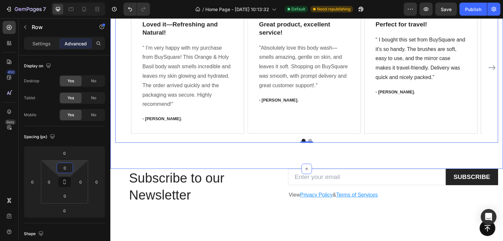
click at [172, 154] on div "What Our Customers Are Saying Heading Our customer advocates are standing by 24…" at bounding box center [306, 55] width 393 height 227
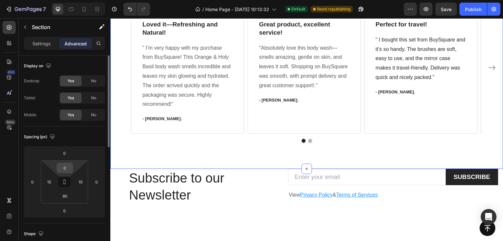
click at [66, 170] on input "0" at bounding box center [64, 168] width 13 height 10
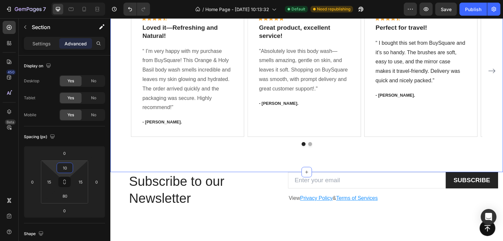
type input "10"
click at [177, 154] on div "What Our Customers Are Saying Heading Our customer advocates are standing by 24…" at bounding box center [306, 57] width 393 height 230
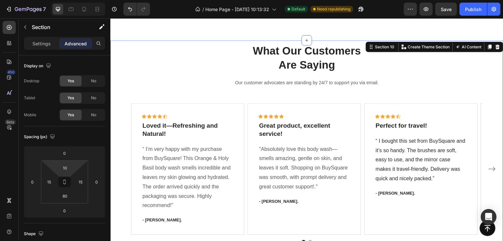
scroll to position [814, 0]
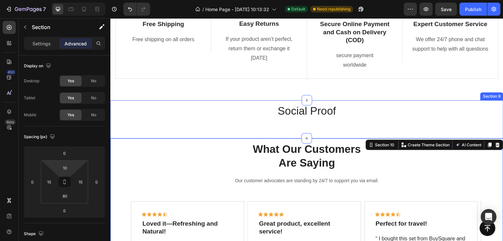
click at [166, 131] on div "Social Proof Heading Section 9" at bounding box center [306, 119] width 393 height 38
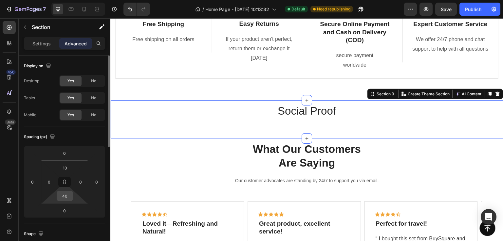
click at [64, 198] on input "40" at bounding box center [64, 196] width 13 height 10
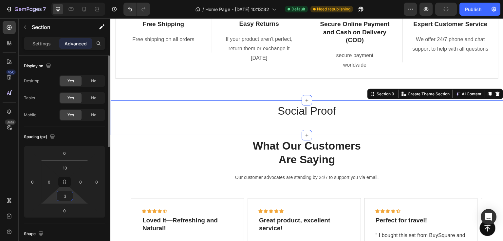
type input "30"
click at [290, 89] on div "Why should you choose us? Heading Experience our prestigious after-sales servic…" at bounding box center [306, 1] width 393 height 198
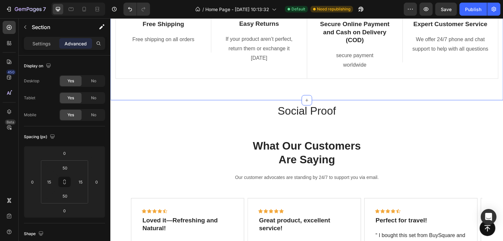
click at [203, 89] on div "Why should you choose us? Heading Experience our prestigious after-sales servic…" at bounding box center [306, 1] width 393 height 198
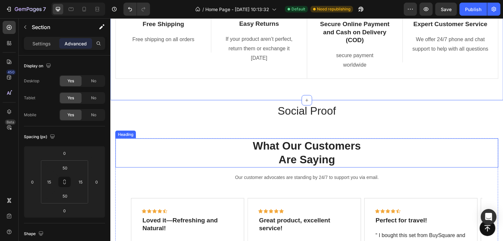
click at [336, 162] on h2 "What Our Customers Are Saying" at bounding box center [306, 153] width 383 height 29
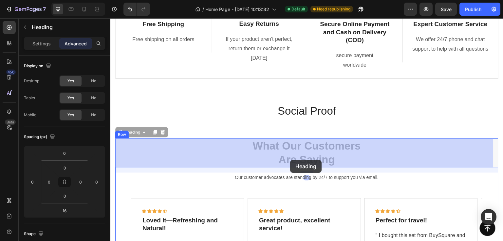
drag, startPoint x: 334, startPoint y: 161, endPoint x: 290, endPoint y: 160, distance: 44.2
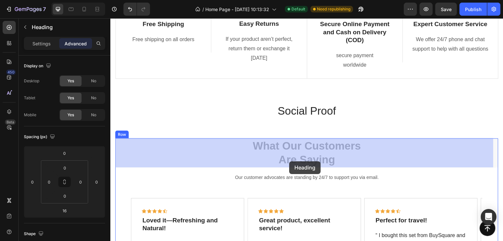
drag, startPoint x: 334, startPoint y: 162, endPoint x: 289, endPoint y: 162, distance: 44.8
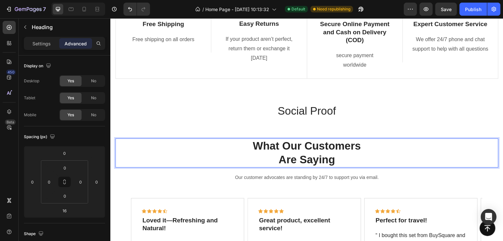
click at [277, 162] on p "What Our Customers Are Saying" at bounding box center [307, 153] width 382 height 28
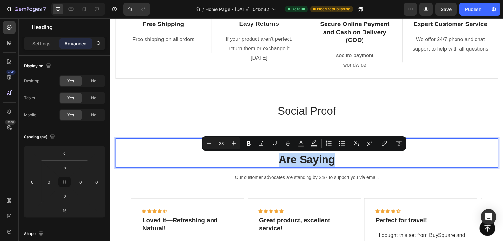
click at [277, 162] on p "What Our Customers Are Saying" at bounding box center [307, 153] width 382 height 28
copy p "Are Saying"
click at [362, 159] on p "What Our Customers Are Saying" at bounding box center [307, 153] width 382 height 28
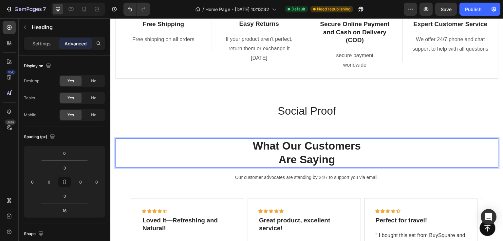
click at [361, 147] on p "What Our Customers Are Saying" at bounding box center [307, 153] width 382 height 28
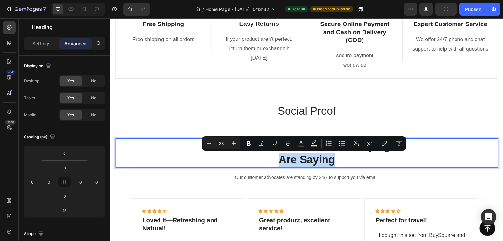
drag, startPoint x: 355, startPoint y: 163, endPoint x: 238, endPoint y: 159, distance: 116.6
click at [238, 159] on p "What Our Customers Are Saying Are Saying" at bounding box center [307, 153] width 382 height 28
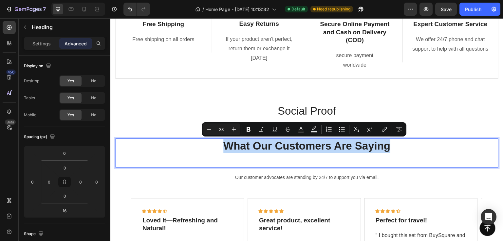
drag, startPoint x: 397, startPoint y: 144, endPoint x: 223, endPoint y: 147, distance: 174.4
click at [223, 147] on p "What Our Customers Are Saying" at bounding box center [307, 153] width 382 height 28
copy p "What Our Customers Are Saying"
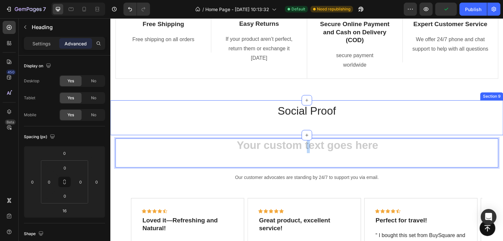
drag, startPoint x: 257, startPoint y: 161, endPoint x: 205, endPoint y: 132, distance: 59.6
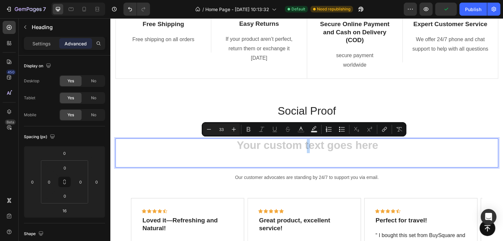
click at [232, 145] on h2 "Rich Text Editor. Editing area: main" at bounding box center [306, 153] width 383 height 29
click at [233, 145] on p "Rich Text Editor. Editing area: main" at bounding box center [307, 153] width 382 height 28
drag, startPoint x: 233, startPoint y: 145, endPoint x: 295, endPoint y: 166, distance: 65.5
click at [295, 166] on p "⁠⁠⁠⁠⁠⁠⁠" at bounding box center [307, 153] width 382 height 28
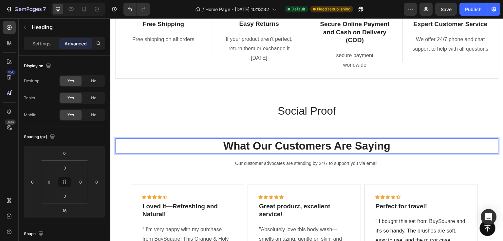
click at [392, 148] on p "What Our Customers Are Saying" at bounding box center [307, 146] width 382 height 14
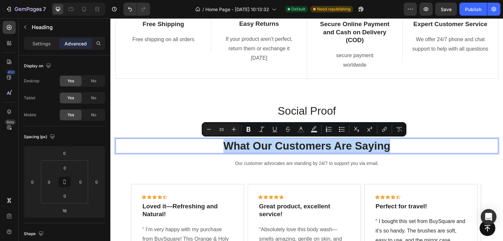
drag, startPoint x: 392, startPoint y: 148, endPoint x: 373, endPoint y: 148, distance: 19.3
click at [373, 148] on p "What Our Customers Are Saying" at bounding box center [307, 146] width 382 height 14
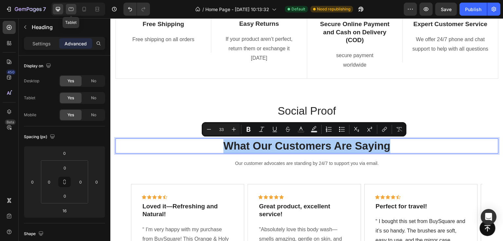
click at [69, 11] on icon at bounding box center [71, 9] width 7 height 7
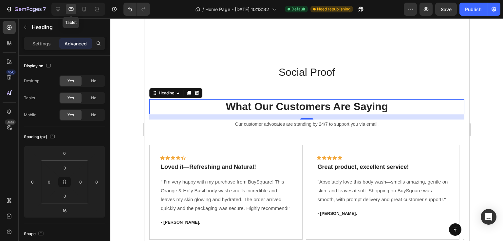
scroll to position [916, 0]
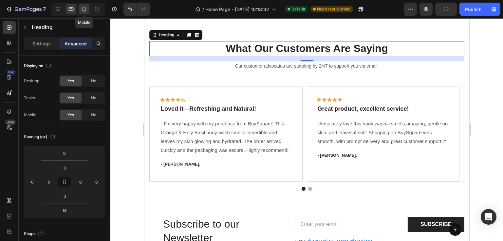
click at [84, 12] on icon at bounding box center [84, 9] width 7 height 7
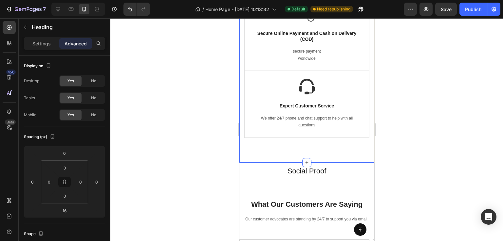
scroll to position [947, 0]
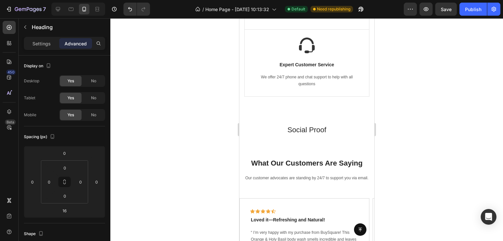
click at [269, 163] on h2 "What Our Customers Are Saying" at bounding box center [306, 163] width 135 height 11
click at [288, 168] on h2 "What Our Customers Are Saying" at bounding box center [306, 163] width 135 height 11
click at [267, 176] on p "Our customer advocates are standing by 24/7 to support you via email." at bounding box center [307, 178] width 134 height 7
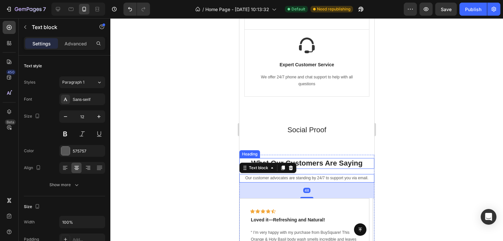
click at [324, 163] on p "What Our Customers Are Saying" at bounding box center [307, 163] width 134 height 9
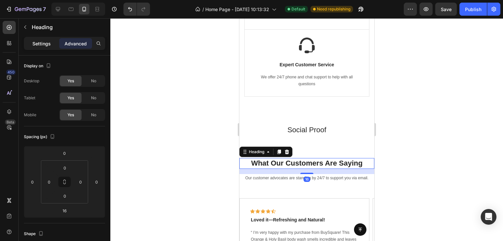
click at [35, 38] on div "Settings" at bounding box center [41, 43] width 33 height 10
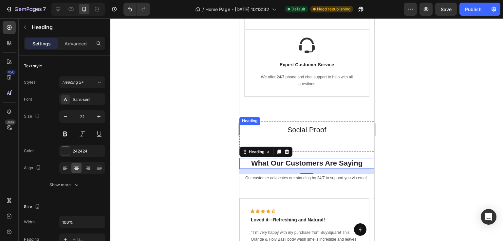
click at [309, 129] on h2 "Social Proof" at bounding box center [306, 130] width 135 height 11
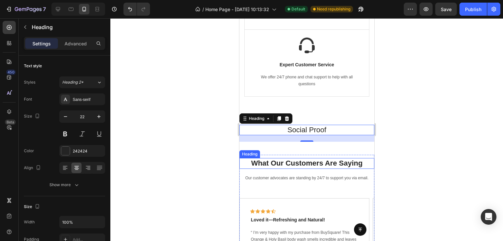
click at [284, 164] on p "What Our Customers Are Saying" at bounding box center [307, 163] width 134 height 9
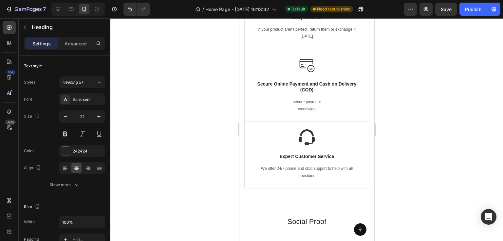
scroll to position [1307, 0]
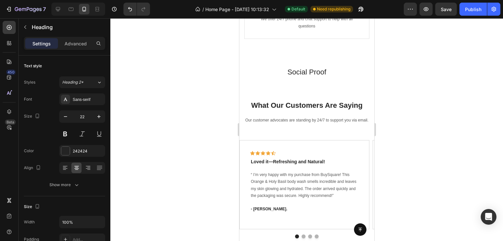
click at [304, 105] on h2 "What Our Customers Are Saying" at bounding box center [306, 105] width 135 height 11
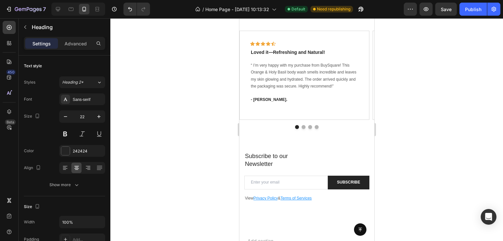
scroll to position [1405, 0]
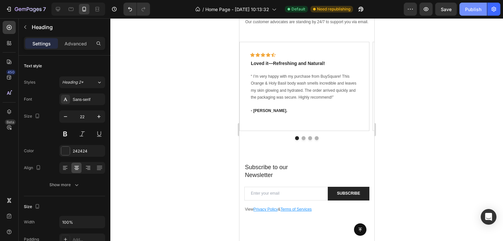
click at [473, 10] on div "Publish" at bounding box center [473, 9] width 16 height 7
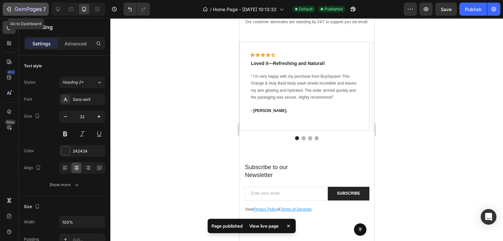
click at [7, 8] on icon "button" at bounding box center [9, 9] width 7 height 7
